Goal: Find specific page/section: Find specific page/section

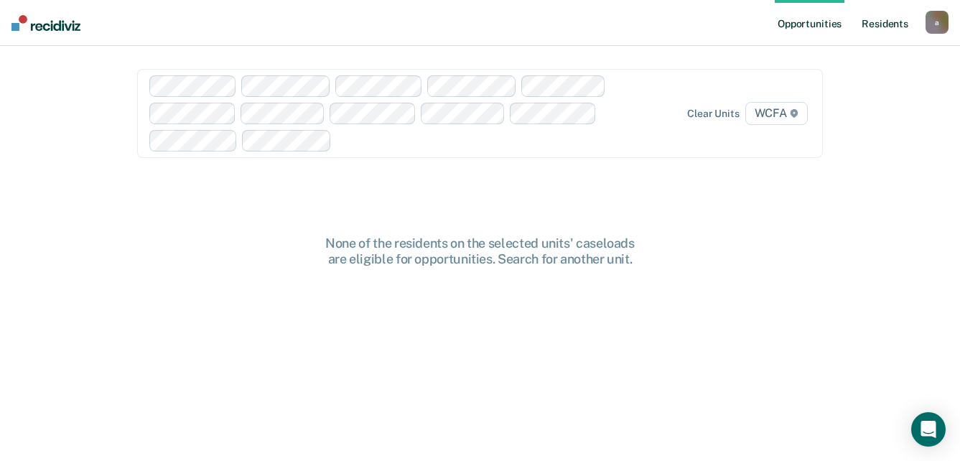
click at [872, 26] on link "Resident s" at bounding box center [885, 23] width 52 height 46
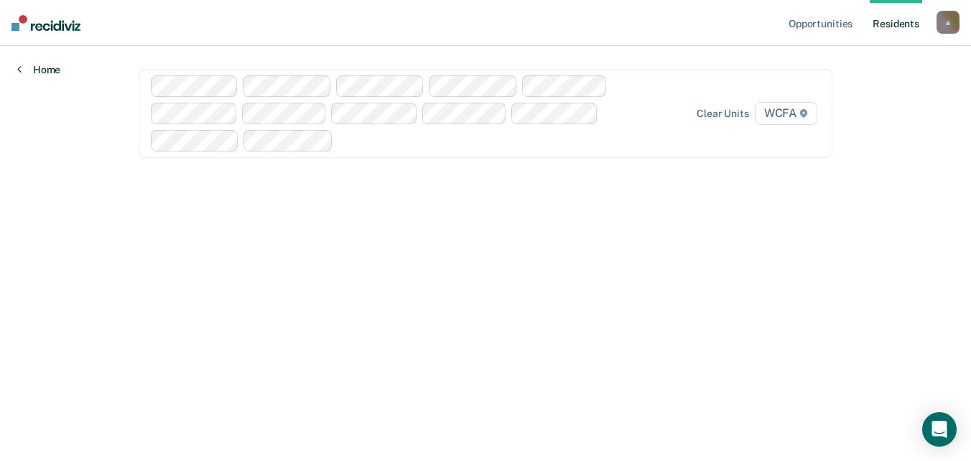
click at [47, 69] on link "Home" at bounding box center [38, 69] width 43 height 13
